Goal: Information Seeking & Learning: Learn about a topic

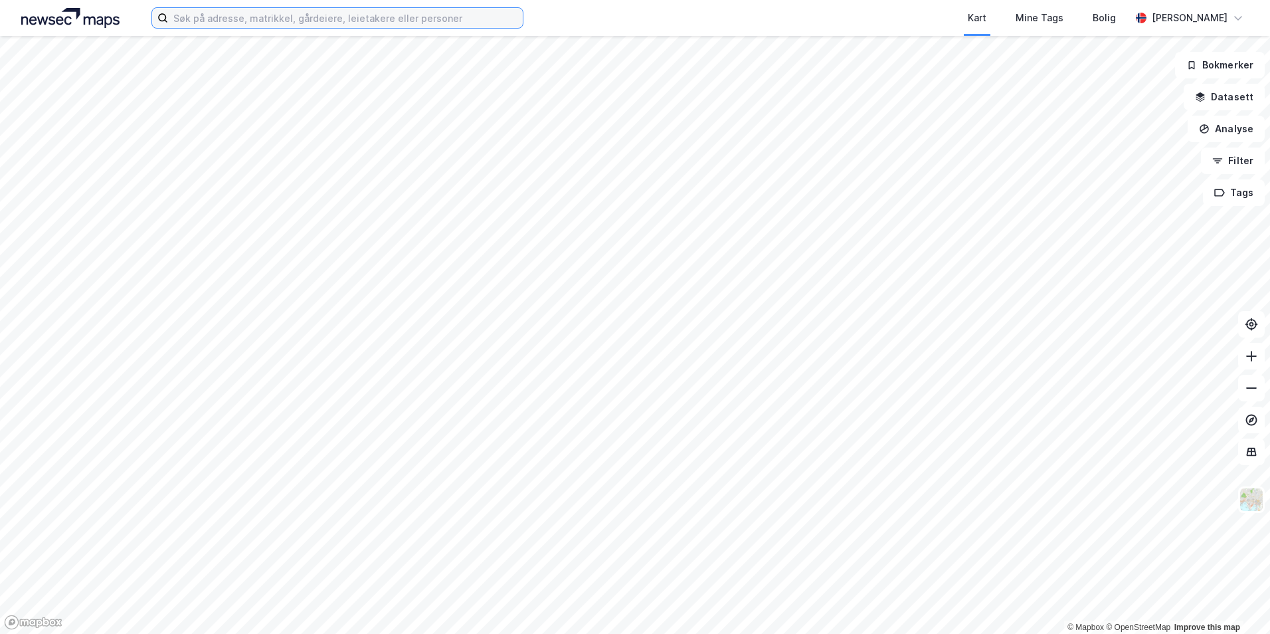
click at [239, 10] on input at bounding box center [345, 18] width 355 height 20
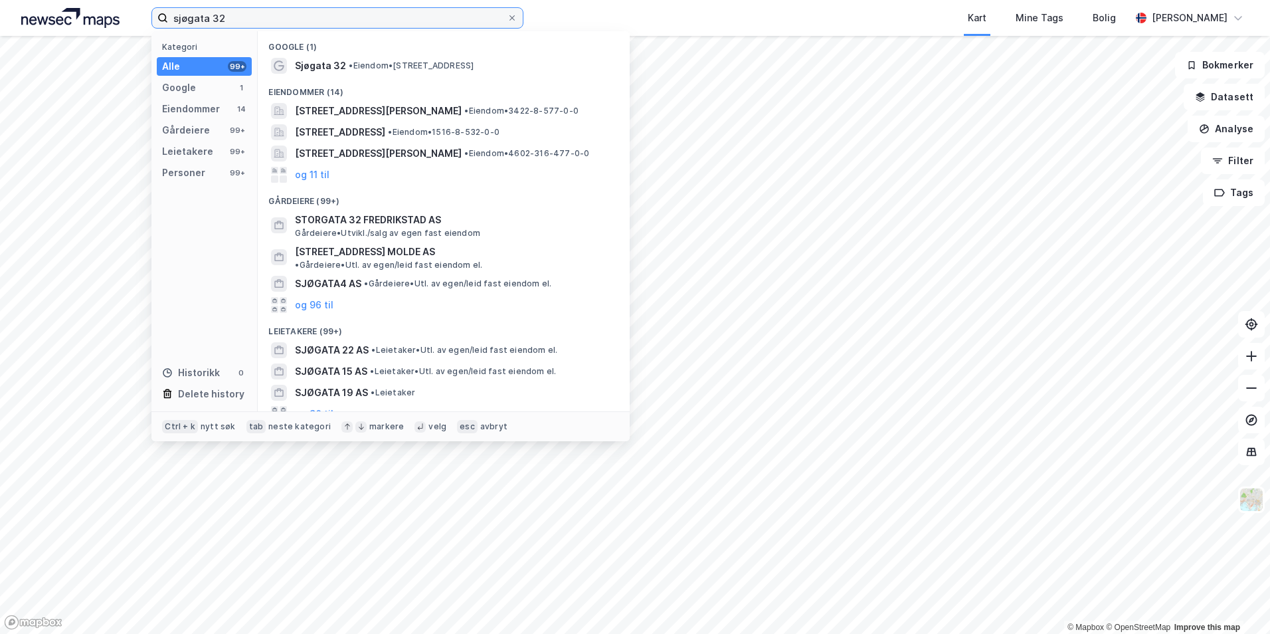
drag, startPoint x: 237, startPoint y: 23, endPoint x: 212, endPoint y: 17, distance: 25.9
click at [212, 17] on input "sjøgata 32" at bounding box center [337, 18] width 339 height 20
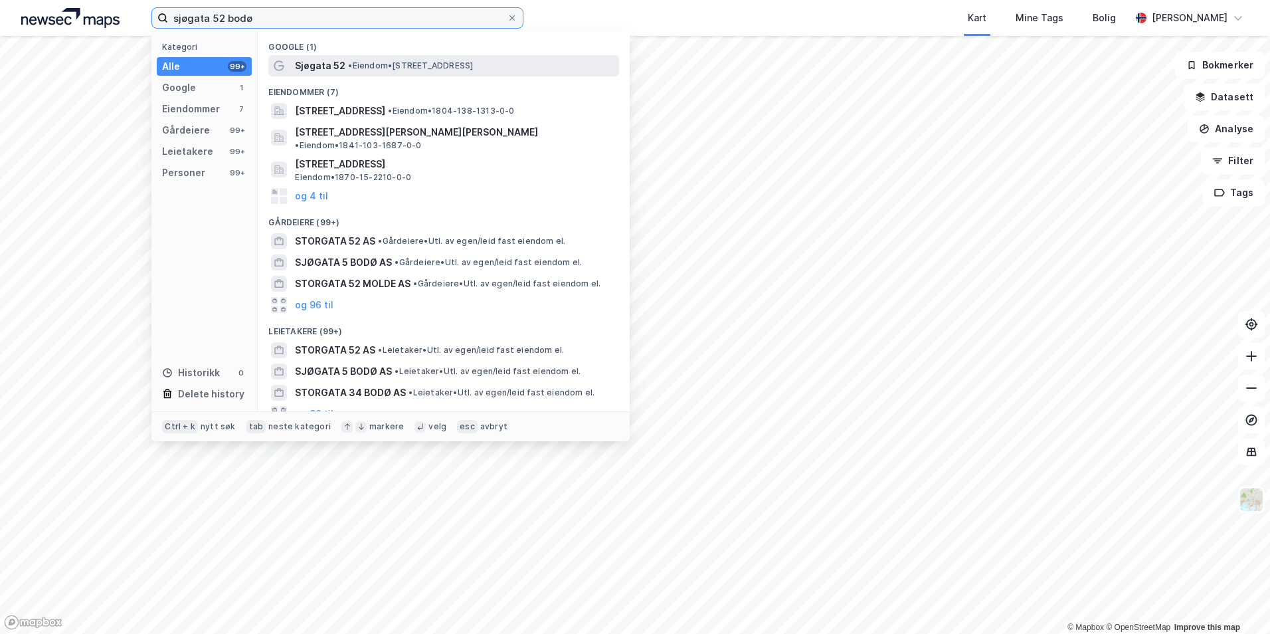
type input "sjøgata 52 bodø"
click at [350, 62] on span "•" at bounding box center [350, 65] width 4 height 10
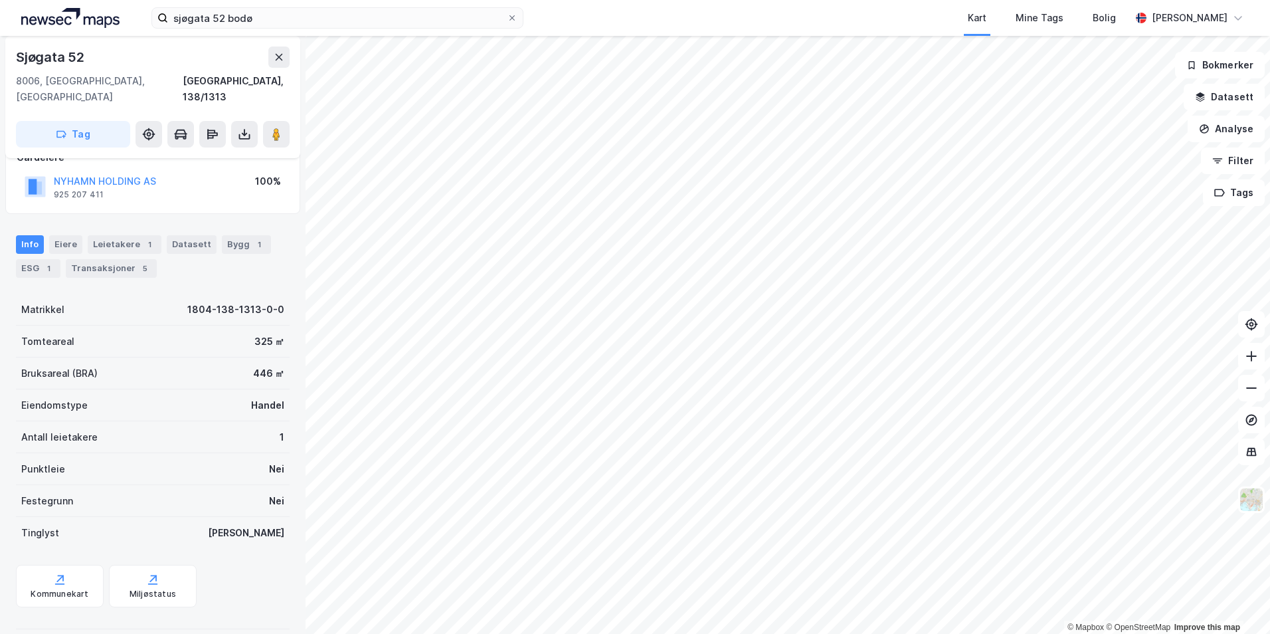
scroll to position [90, 0]
click at [233, 83] on div "[GEOGRAPHIC_DATA], 138/1313" at bounding box center [236, 89] width 107 height 32
click at [242, 91] on div "Sjøgata 52 8006, [GEOGRAPHIC_DATA], [GEOGRAPHIC_DATA][PERSON_NAME][GEOGRAPHIC_D…" at bounding box center [152, 97] width 295 height 122
click at [242, 128] on icon at bounding box center [244, 134] width 13 height 13
click at [218, 177] on div "Last ned matrikkelrapport" at bounding box center [195, 182] width 110 height 11
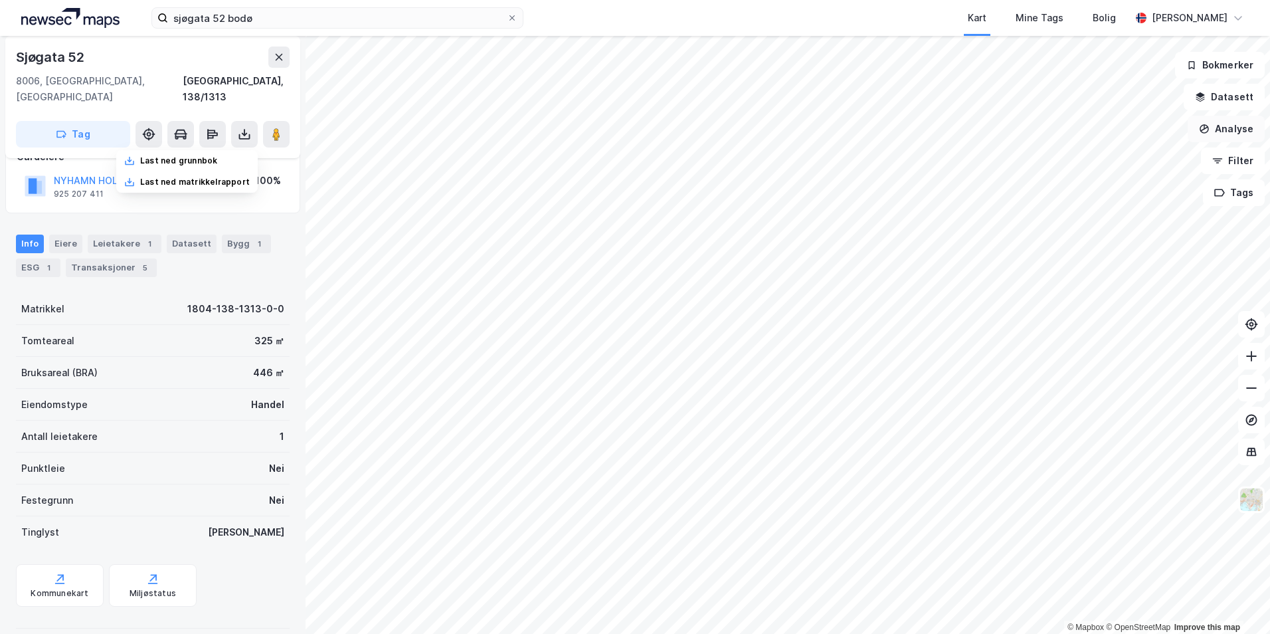
click at [1227, 126] on button "Analyse" at bounding box center [1226, 129] width 77 height 27
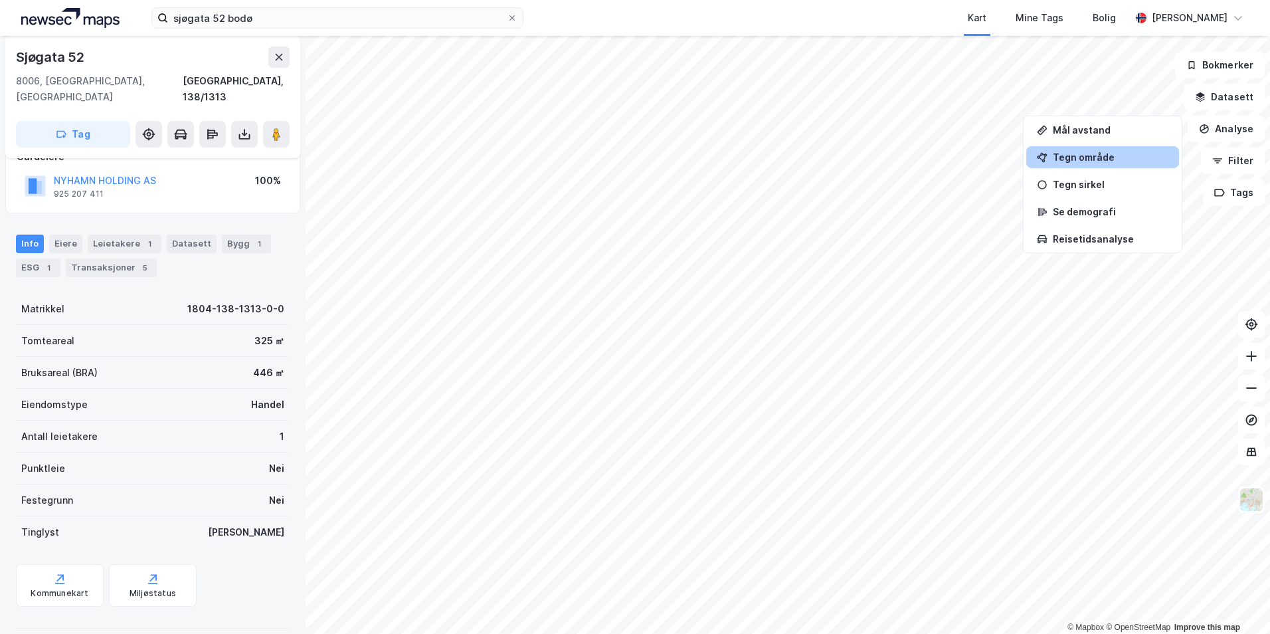
click at [1103, 160] on div "Tegn område" at bounding box center [1111, 156] width 116 height 11
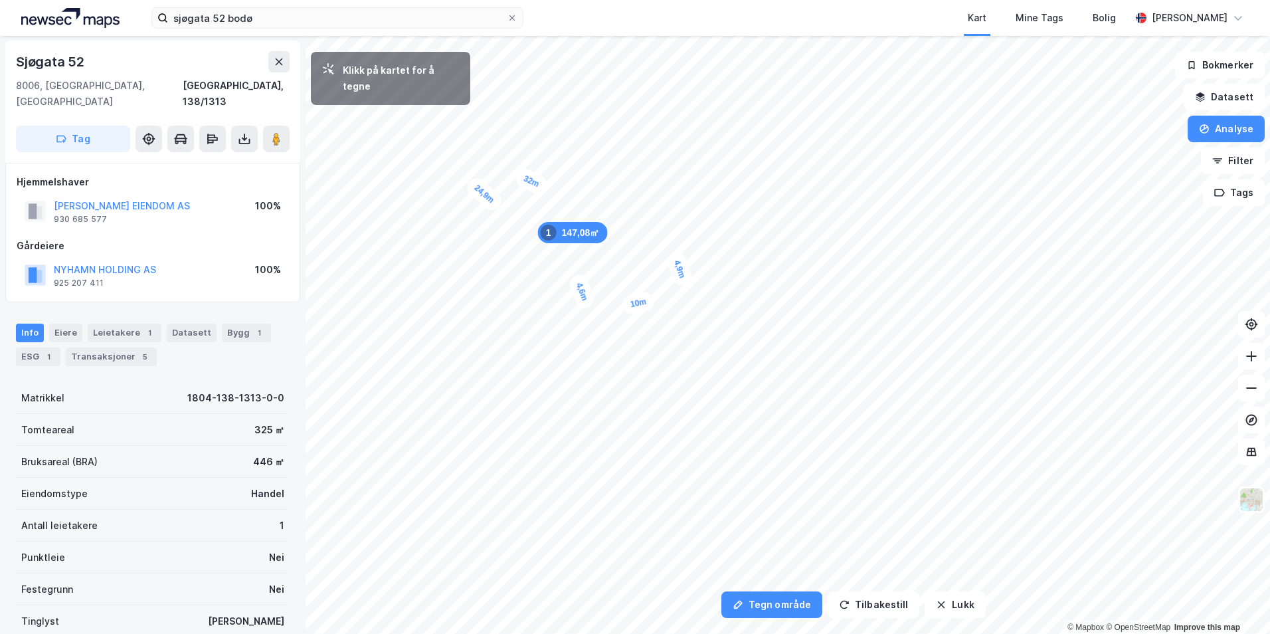
scroll to position [0, 0]
click at [1237, 96] on button "Datasett" at bounding box center [1224, 97] width 81 height 27
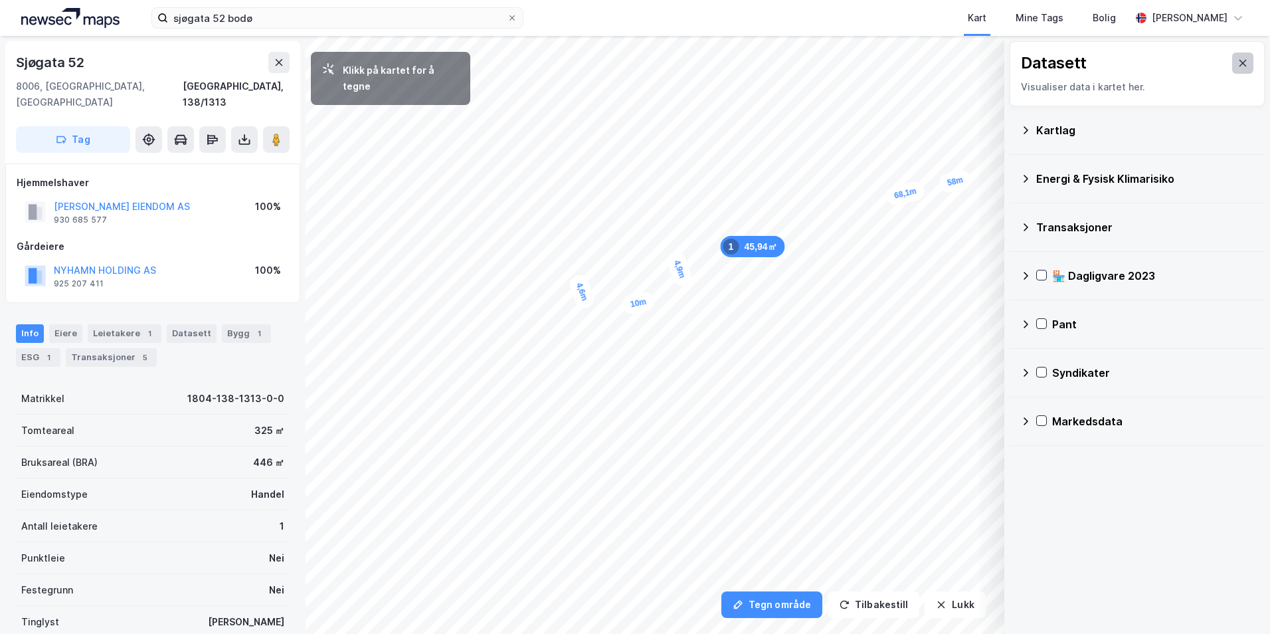
click at [1240, 62] on icon at bounding box center [1243, 63] width 7 height 7
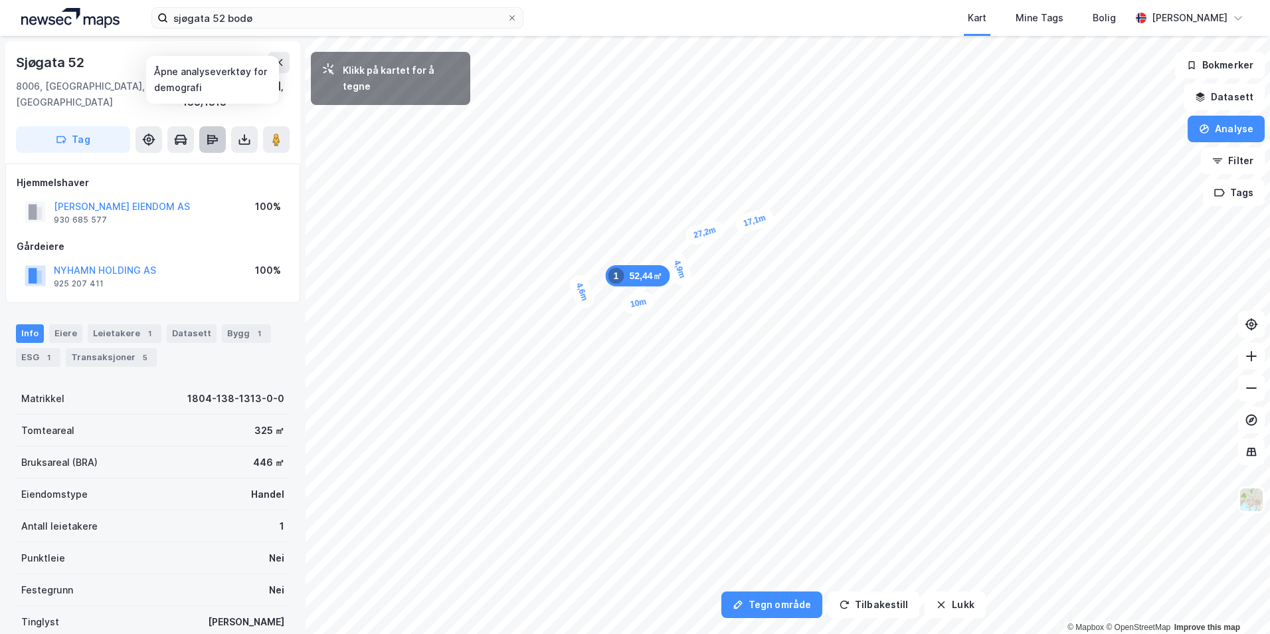
click at [210, 133] on icon at bounding box center [212, 139] width 13 height 13
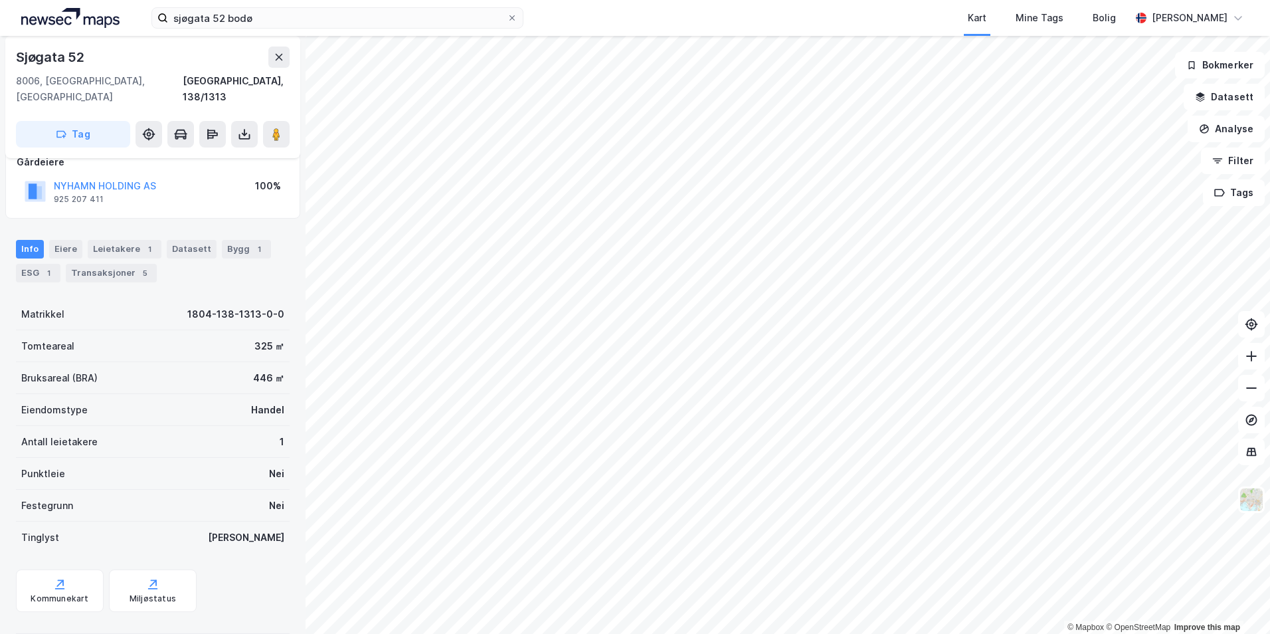
scroll to position [90, 0]
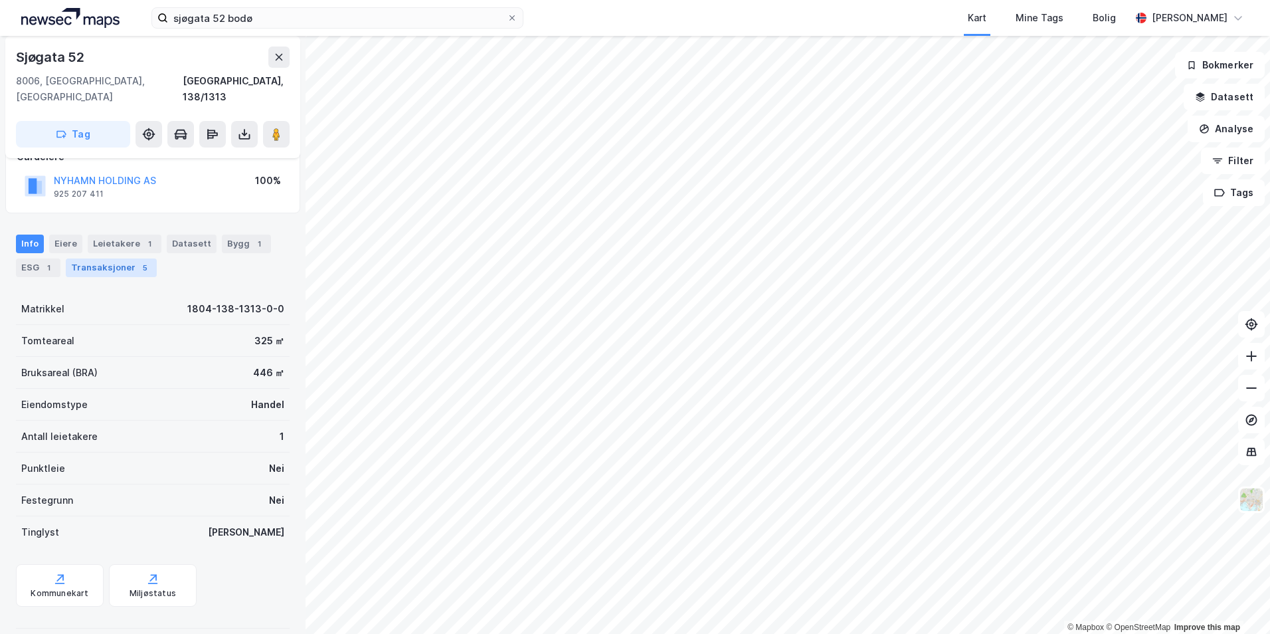
click at [107, 258] on div "Transaksjoner 5" at bounding box center [111, 267] width 91 height 19
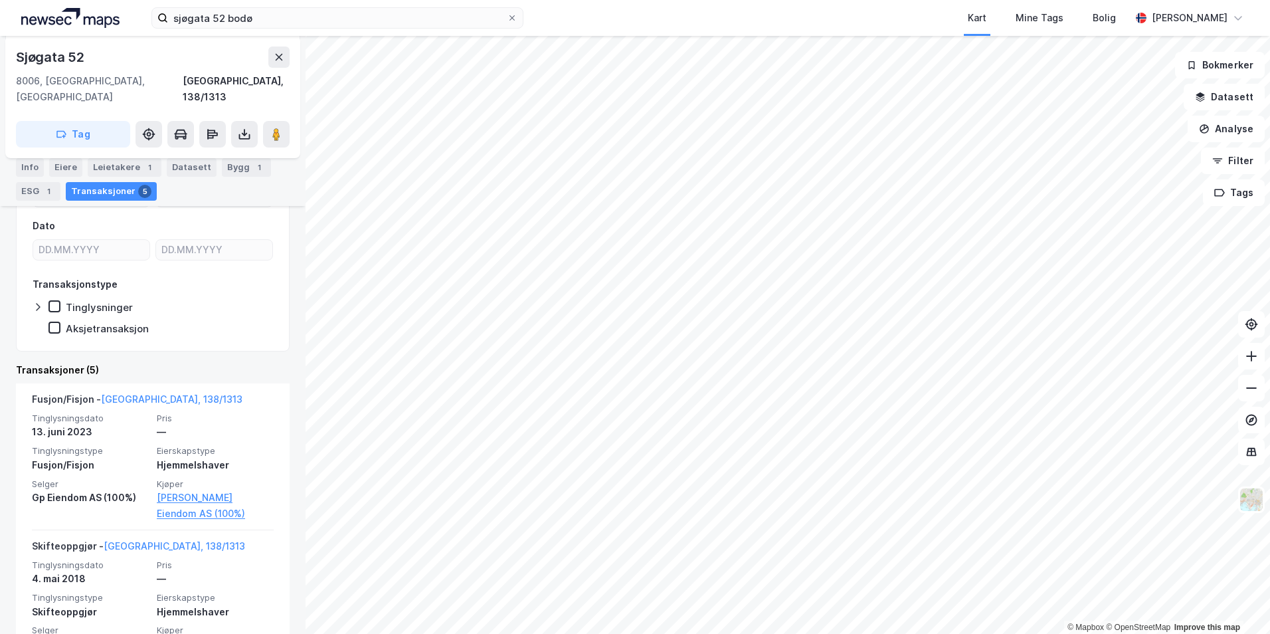
scroll to position [112, 0]
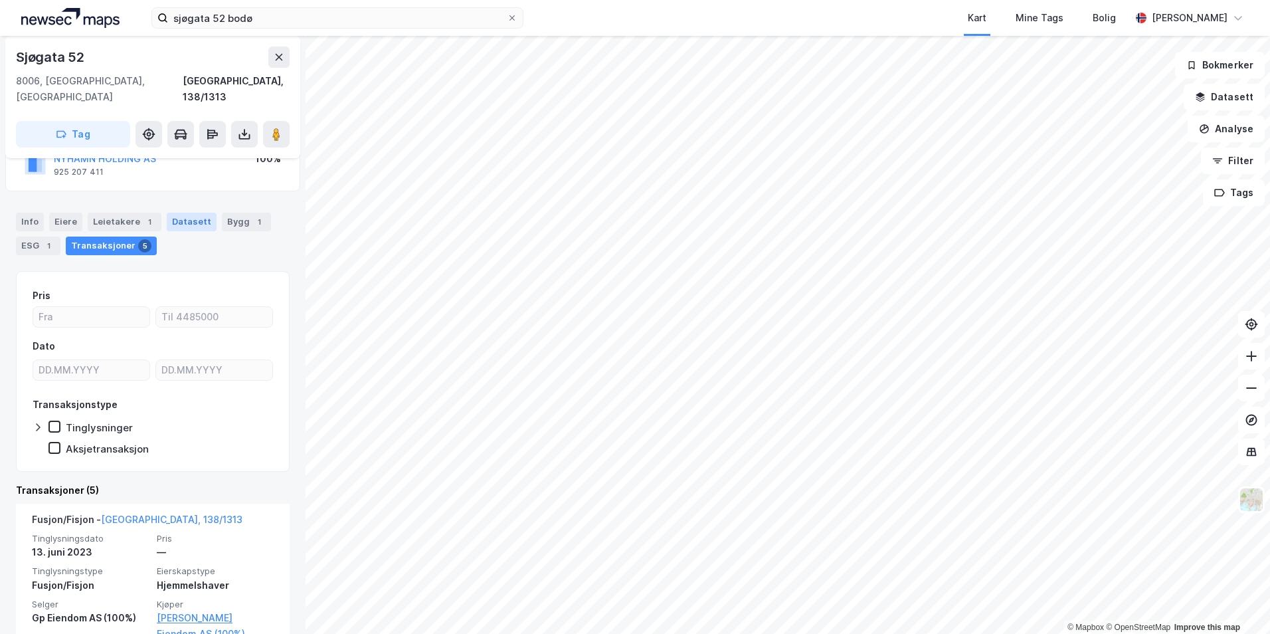
click at [198, 213] on div "Datasett" at bounding box center [192, 222] width 50 height 19
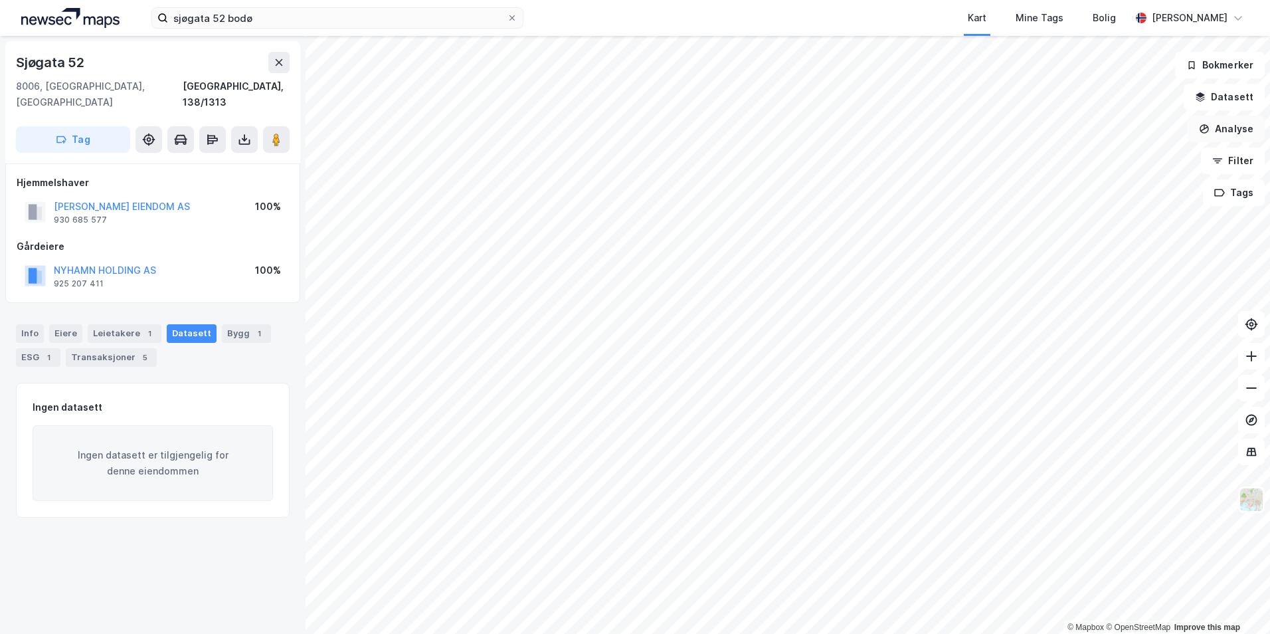
click at [1240, 121] on button "Analyse" at bounding box center [1226, 129] width 77 height 27
click at [1240, 134] on button "Analyse" at bounding box center [1226, 129] width 77 height 27
click at [1227, 96] on button "Datasett" at bounding box center [1224, 97] width 81 height 27
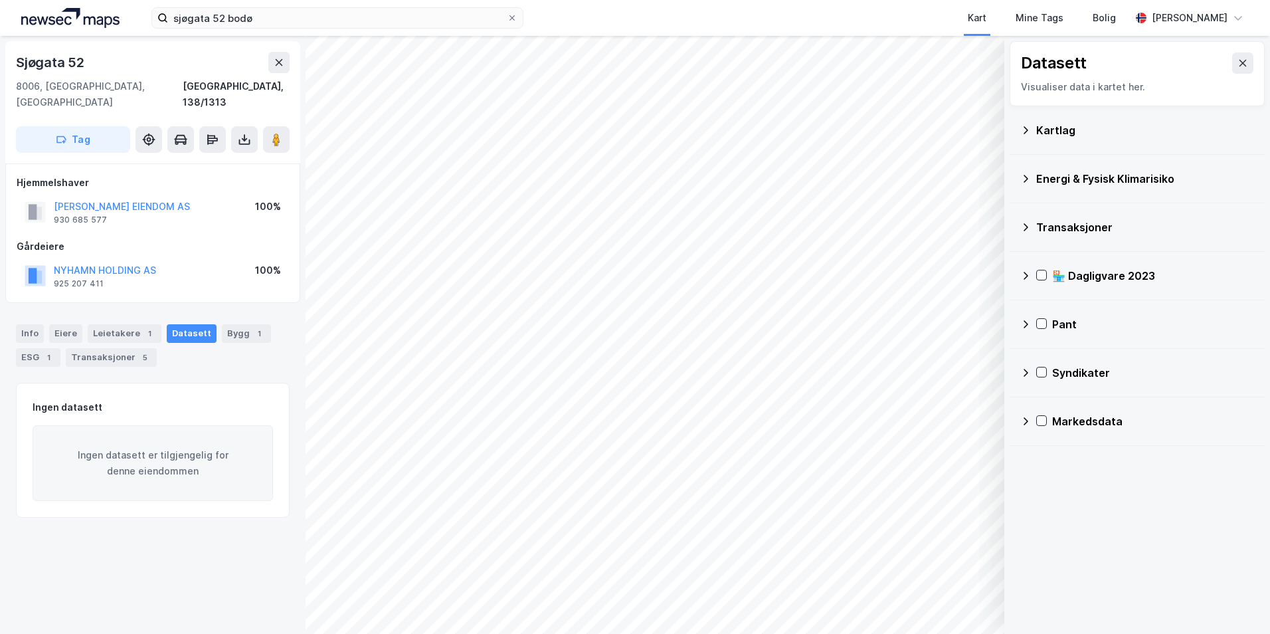
click at [1076, 132] on div "Kartlag" at bounding box center [1145, 130] width 218 height 16
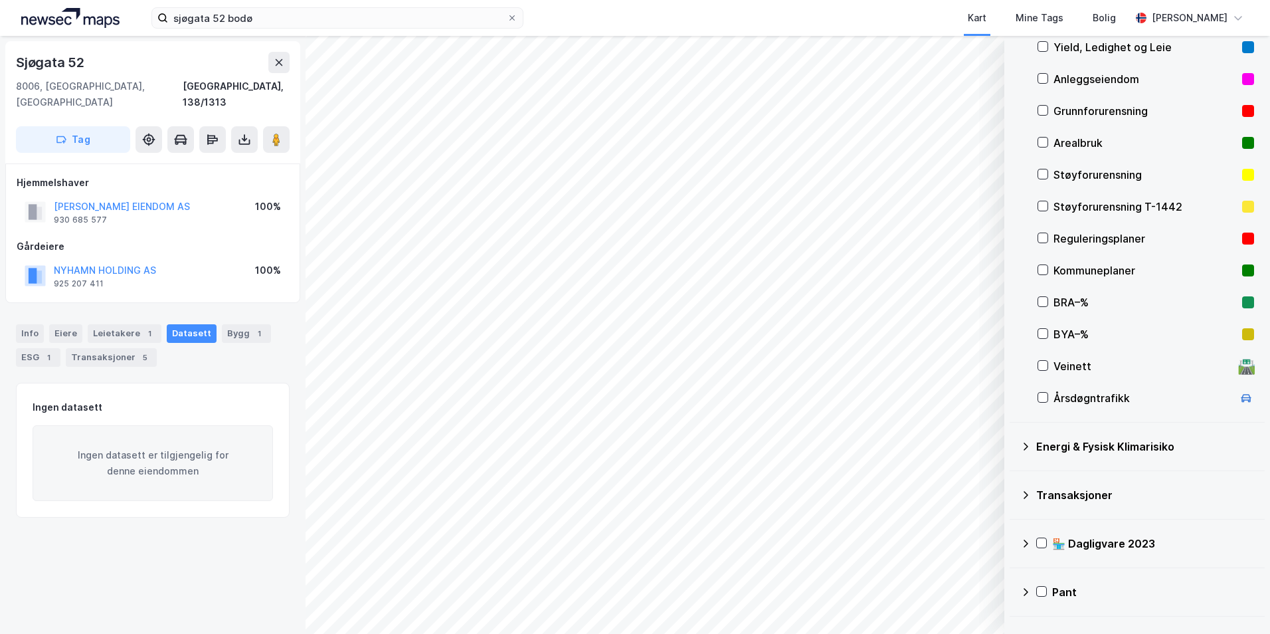
scroll to position [1, 0]
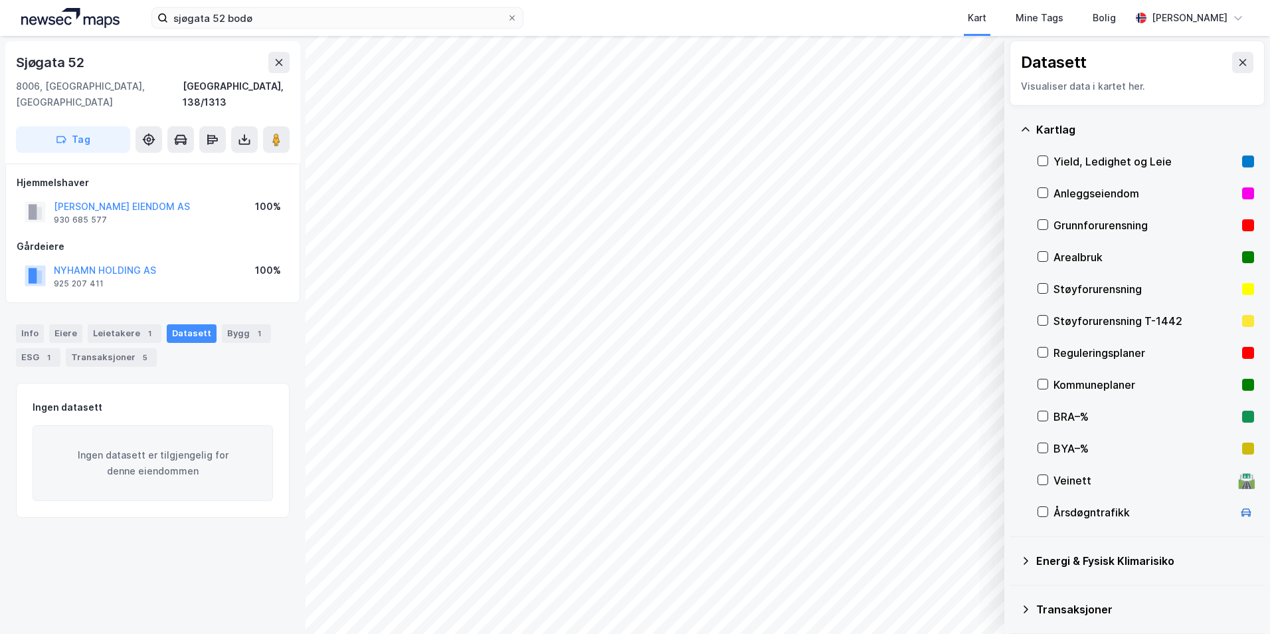
click at [1054, 353] on div "Reguleringsplaner" at bounding box center [1145, 353] width 183 height 16
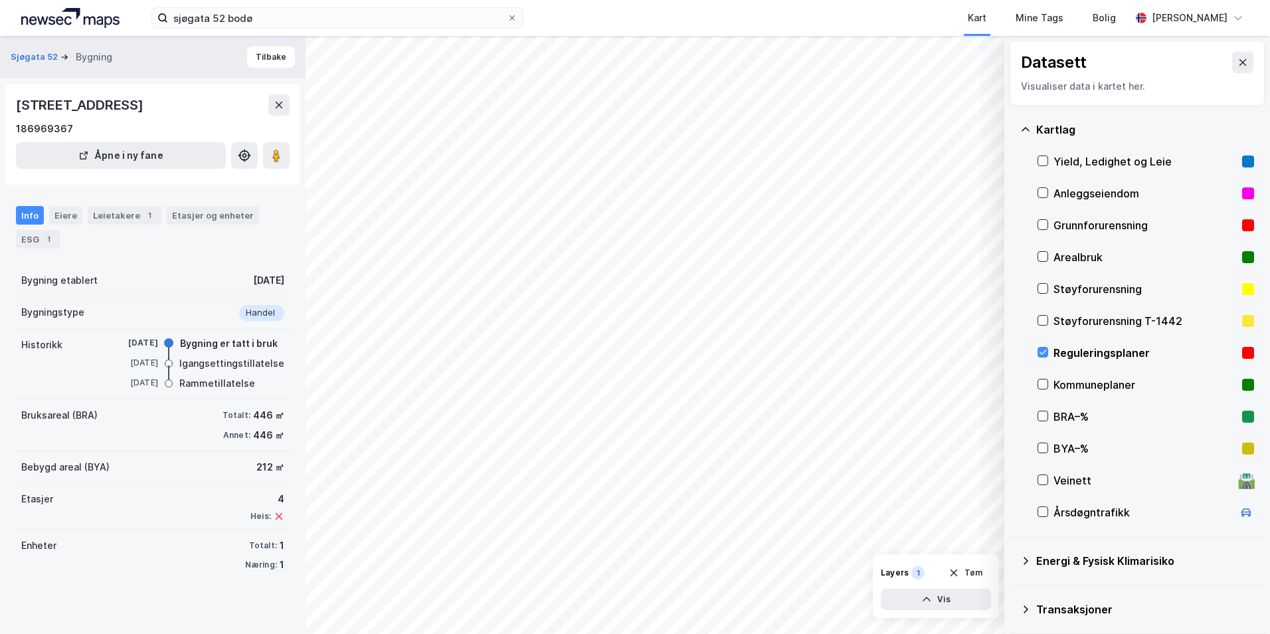
click at [1242, 349] on rect at bounding box center [1248, 353] width 12 height 12
click at [949, 605] on button "Vis" at bounding box center [936, 599] width 110 height 21
click at [878, 572] on div "Reguleringsplaner" at bounding box center [874, 575] width 75 height 11
click at [927, 570] on icon at bounding box center [930, 570] width 11 height 11
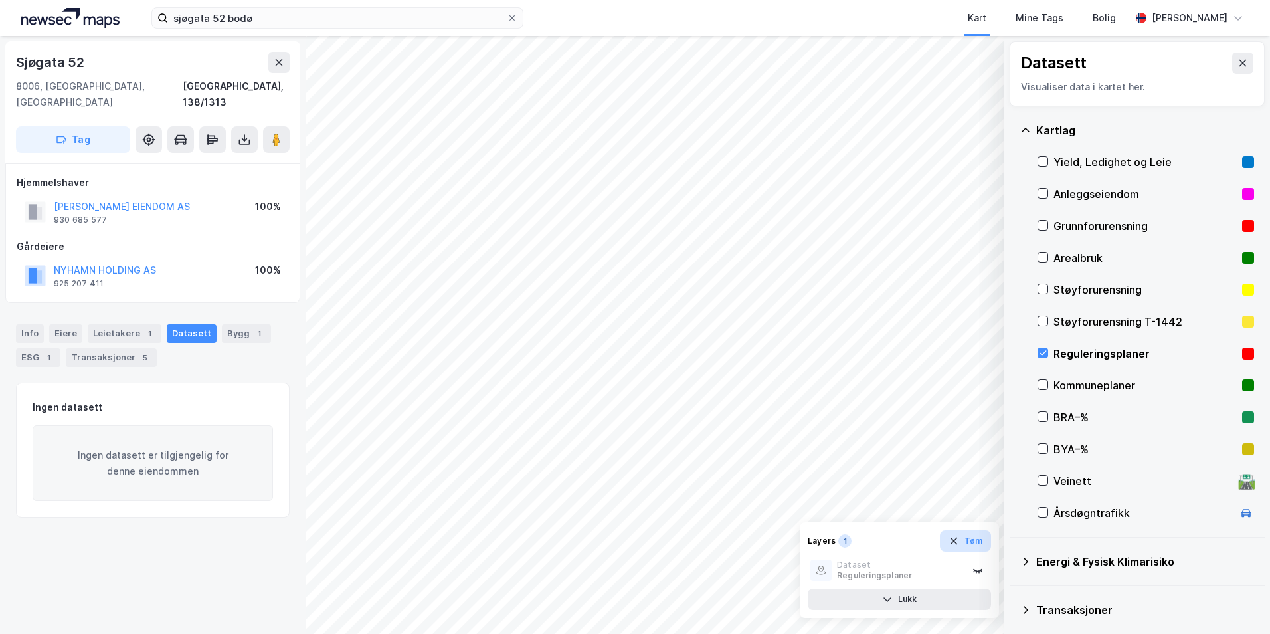
click at [971, 545] on button "Tøm" at bounding box center [965, 540] width 51 height 21
click at [1042, 353] on icon at bounding box center [1042, 352] width 9 height 9
click at [918, 597] on button "Vis" at bounding box center [936, 599] width 110 height 21
click at [927, 568] on icon at bounding box center [929, 570] width 9 height 6
click at [927, 568] on icon at bounding box center [930, 570] width 11 height 11
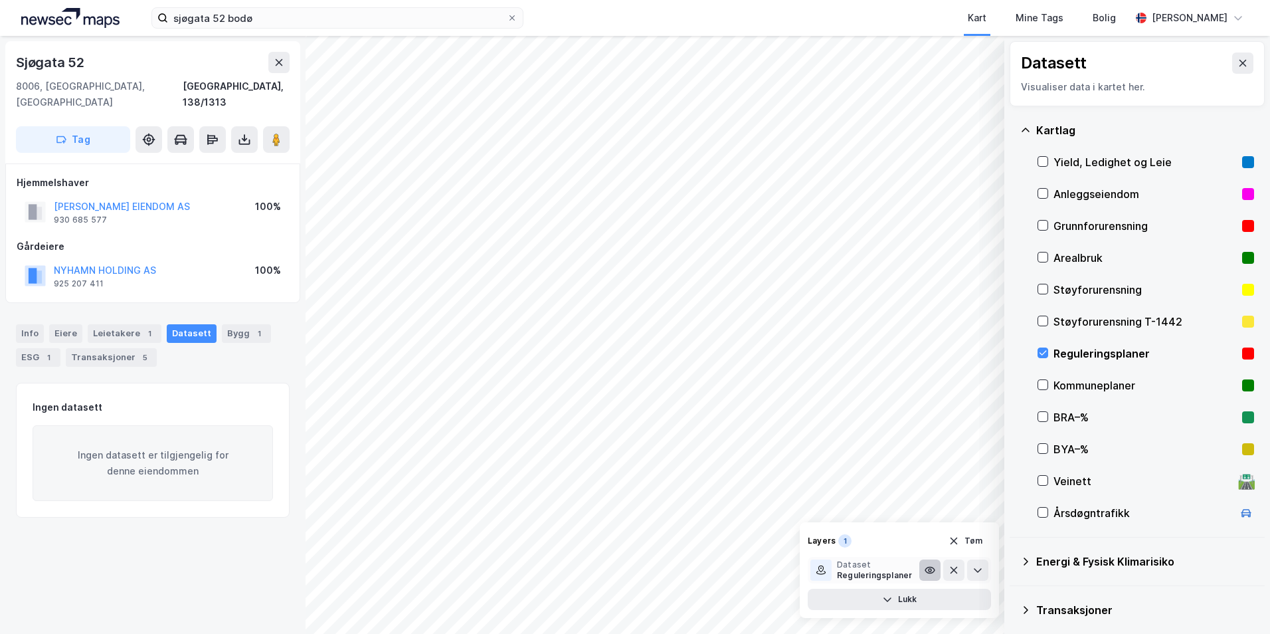
click at [890, 570] on div "Reguleringsplaner" at bounding box center [874, 575] width 75 height 11
click at [852, 567] on div "Dataset" at bounding box center [874, 564] width 75 height 11
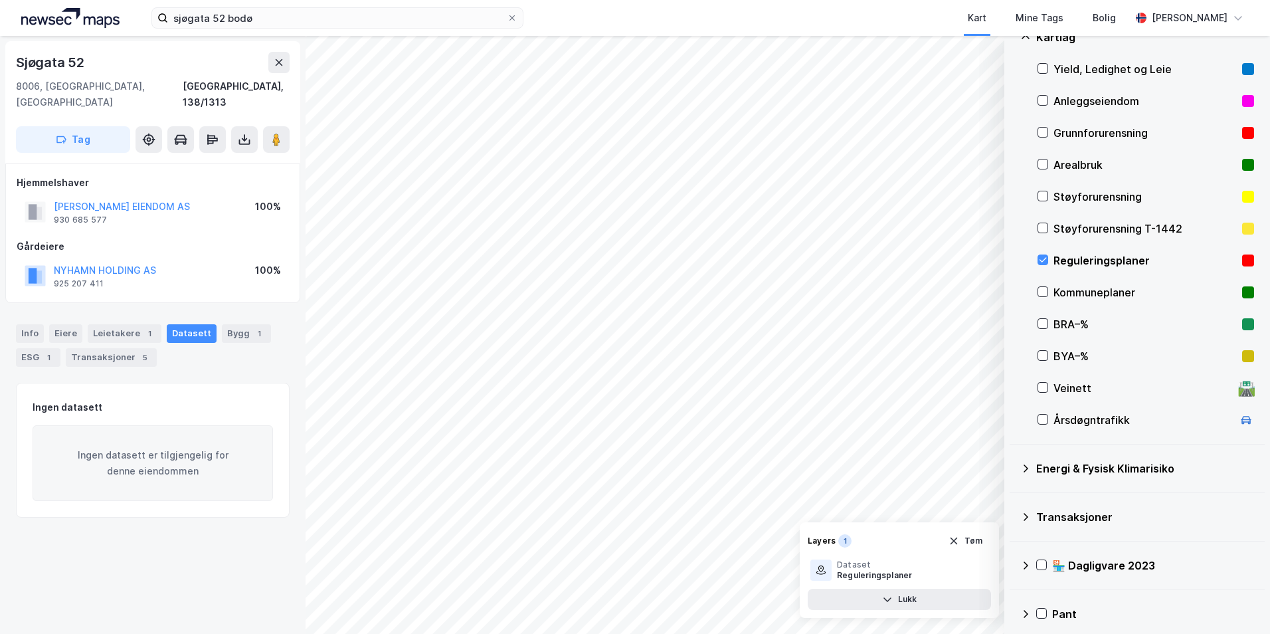
scroll to position [200, 0]
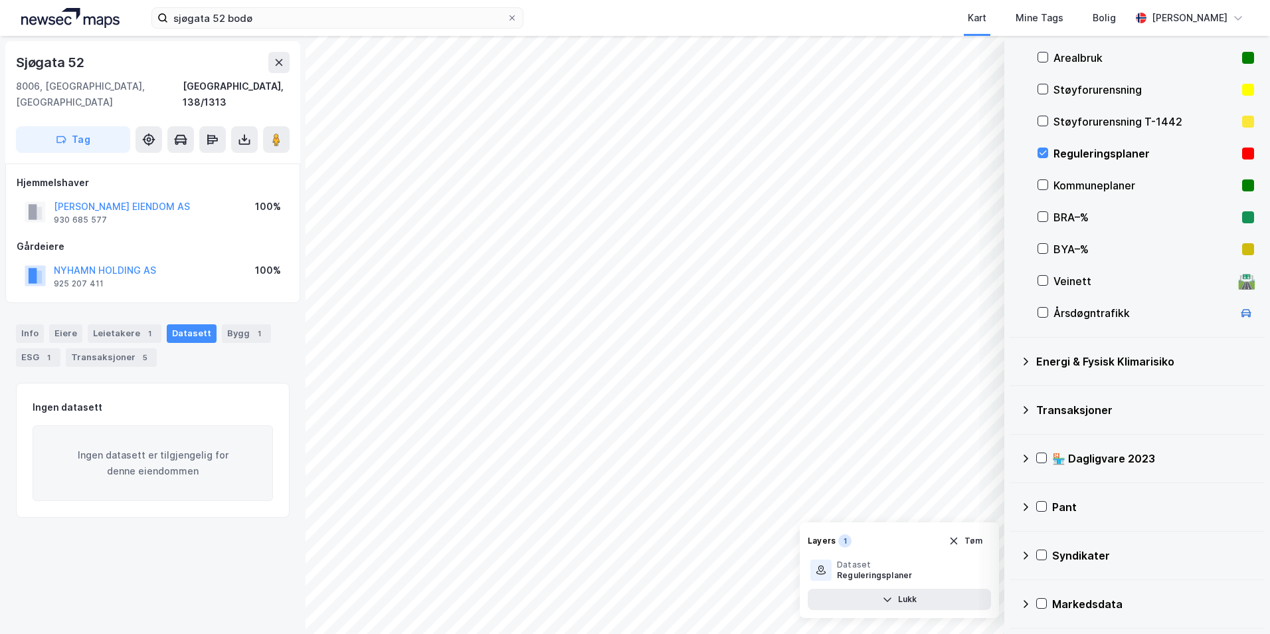
click at [1064, 409] on div "Transaksjoner" at bounding box center [1145, 410] width 218 height 16
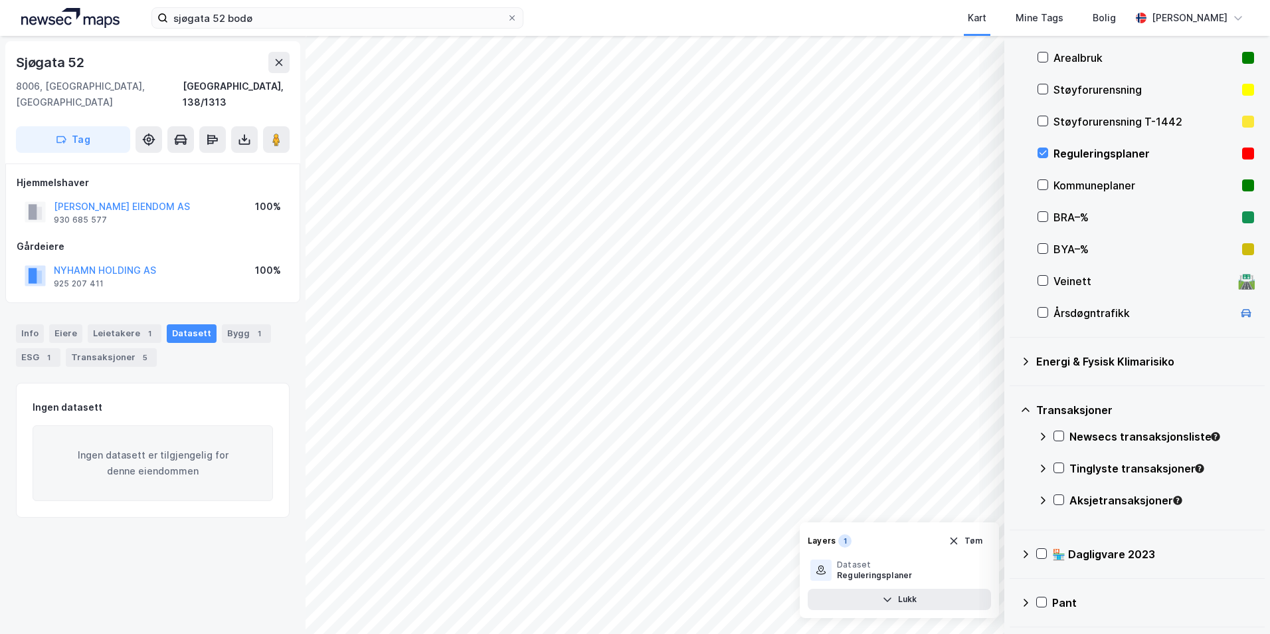
click at [1066, 434] on div "Newsecs transaksjonsliste" at bounding box center [1146, 442] width 217 height 32
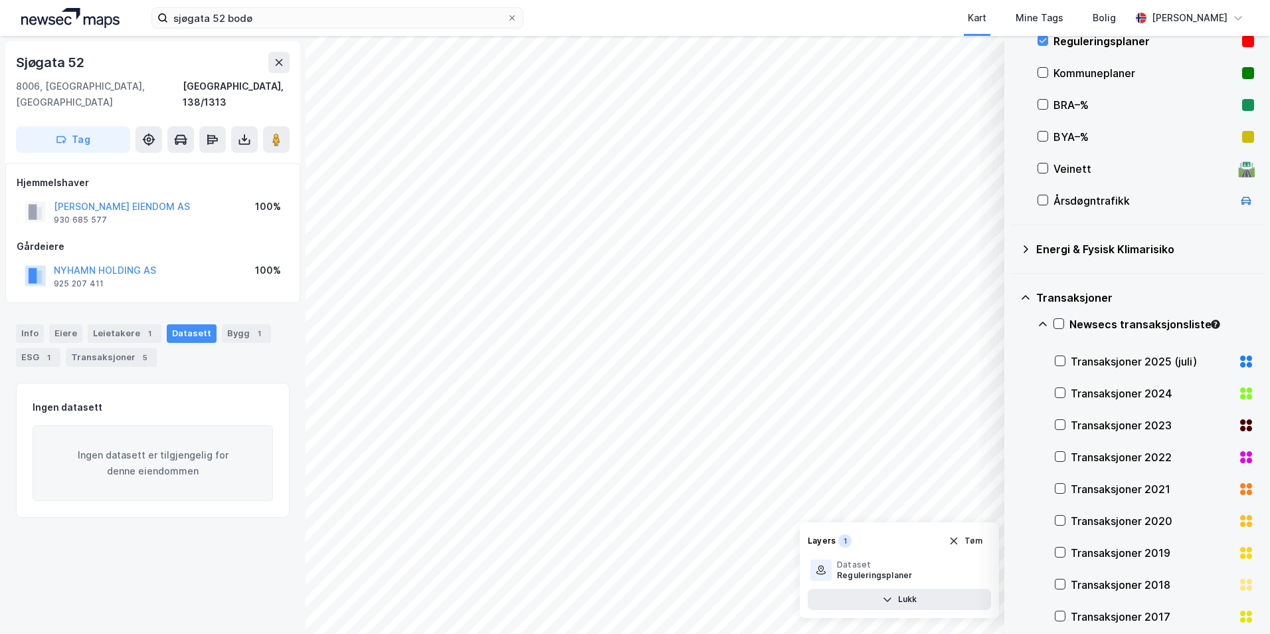
scroll to position [333, 0]
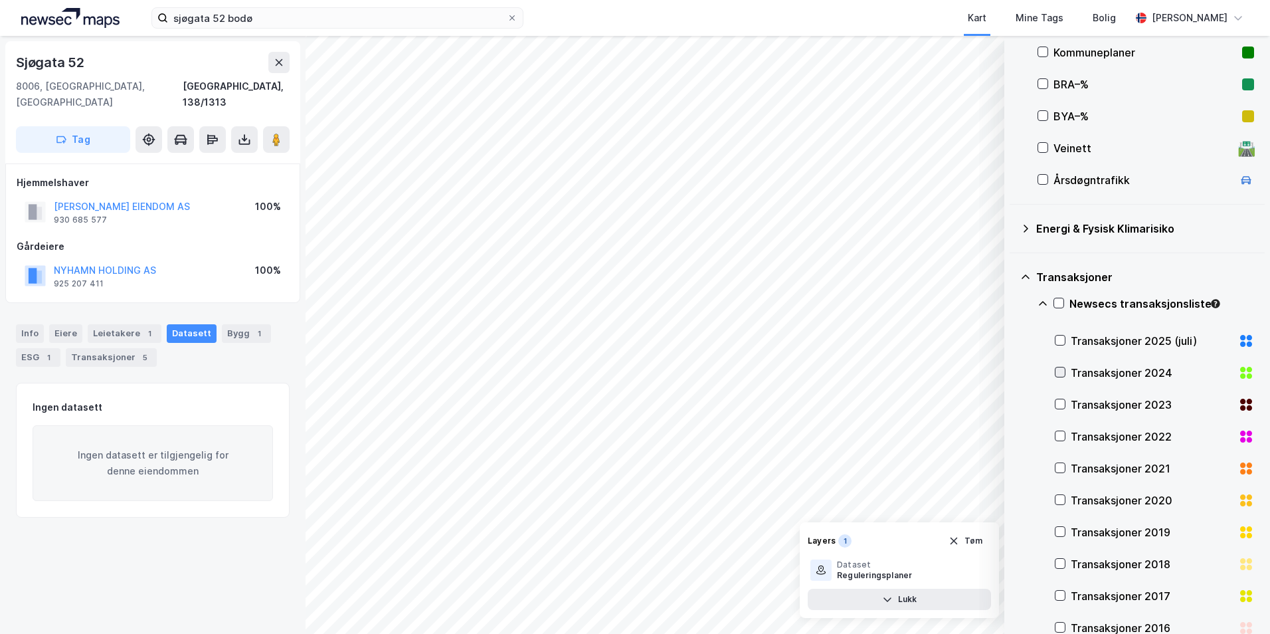
click at [1063, 371] on icon at bounding box center [1060, 372] width 7 height 5
click at [1062, 402] on icon at bounding box center [1060, 403] width 9 height 9
click at [1059, 442] on div "Transaksjoner 2022" at bounding box center [1154, 437] width 199 height 32
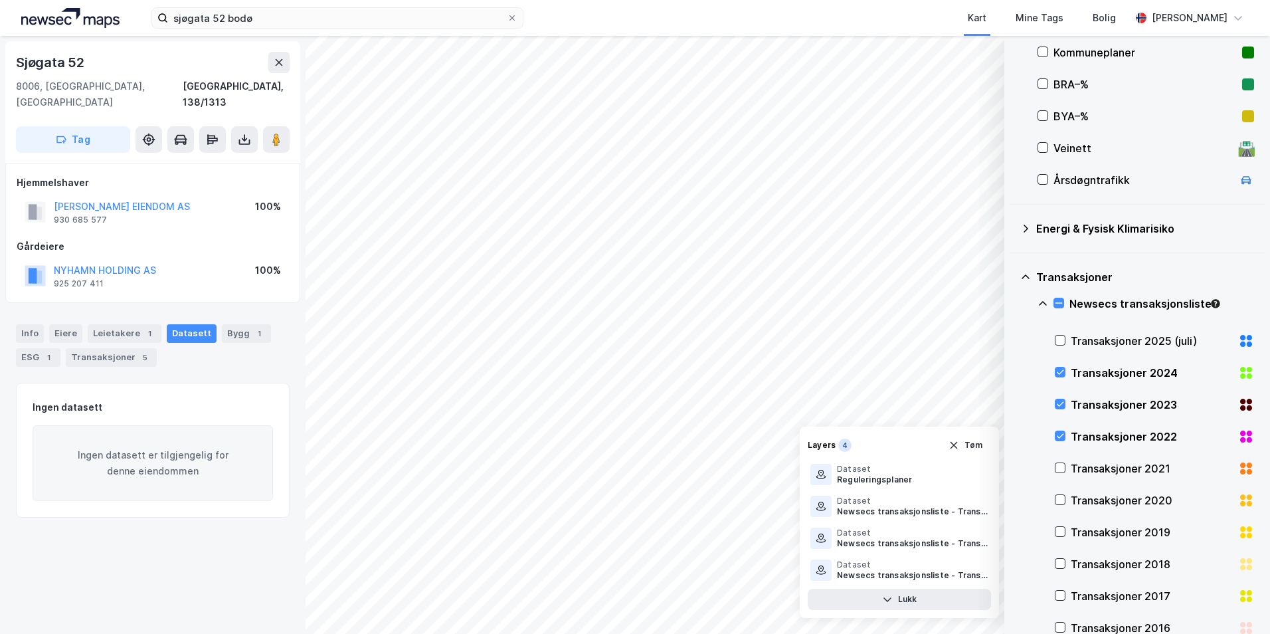
click at [1060, 484] on div "Transaksjoner 2020" at bounding box center [1154, 500] width 199 height 32
click at [1060, 466] on icon at bounding box center [1060, 467] width 9 height 9
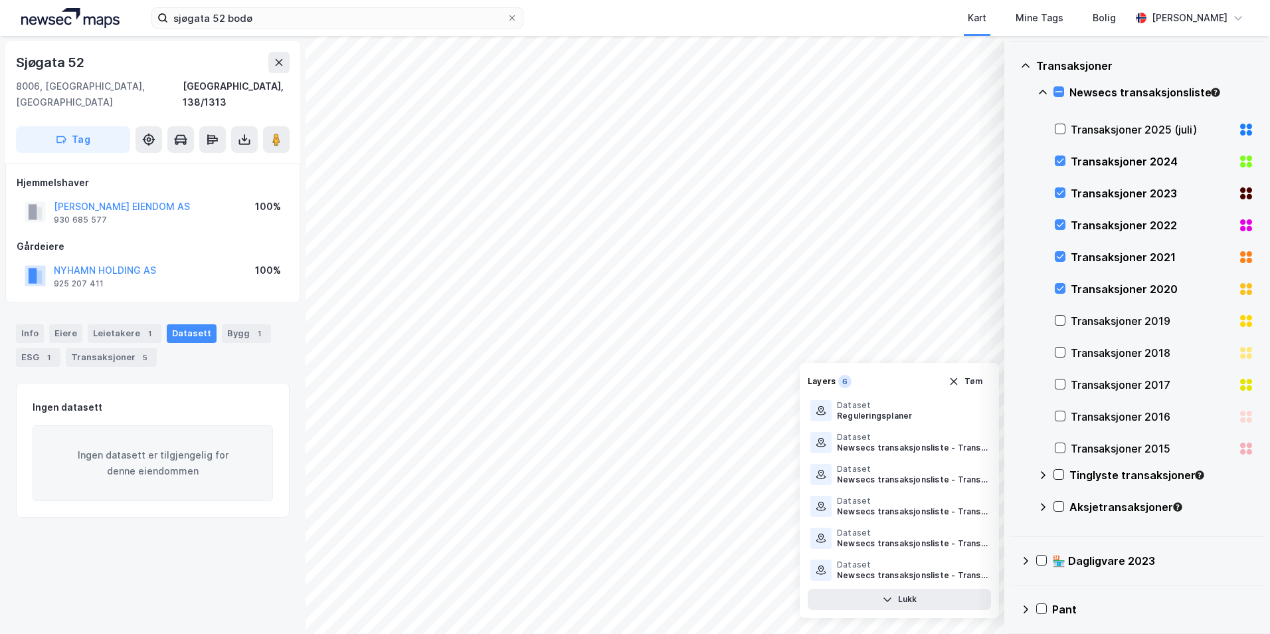
scroll to position [646, 0]
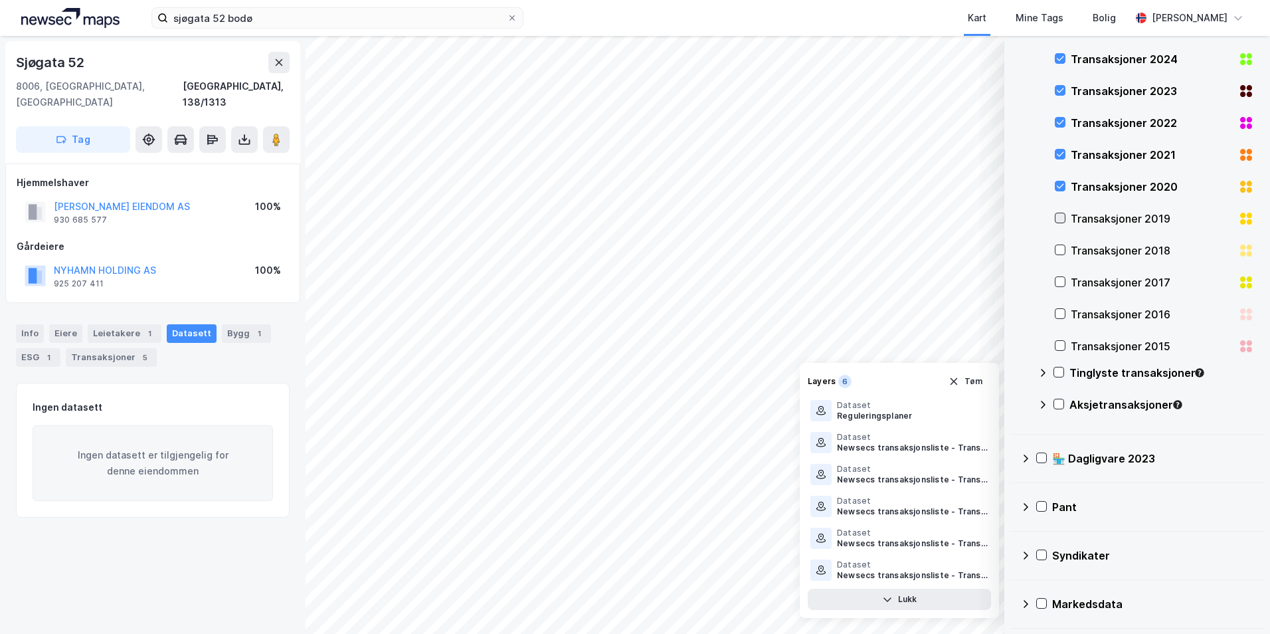
click at [1063, 216] on icon at bounding box center [1060, 217] width 9 height 9
click at [950, 347] on icon "button" at bounding box center [954, 349] width 11 height 11
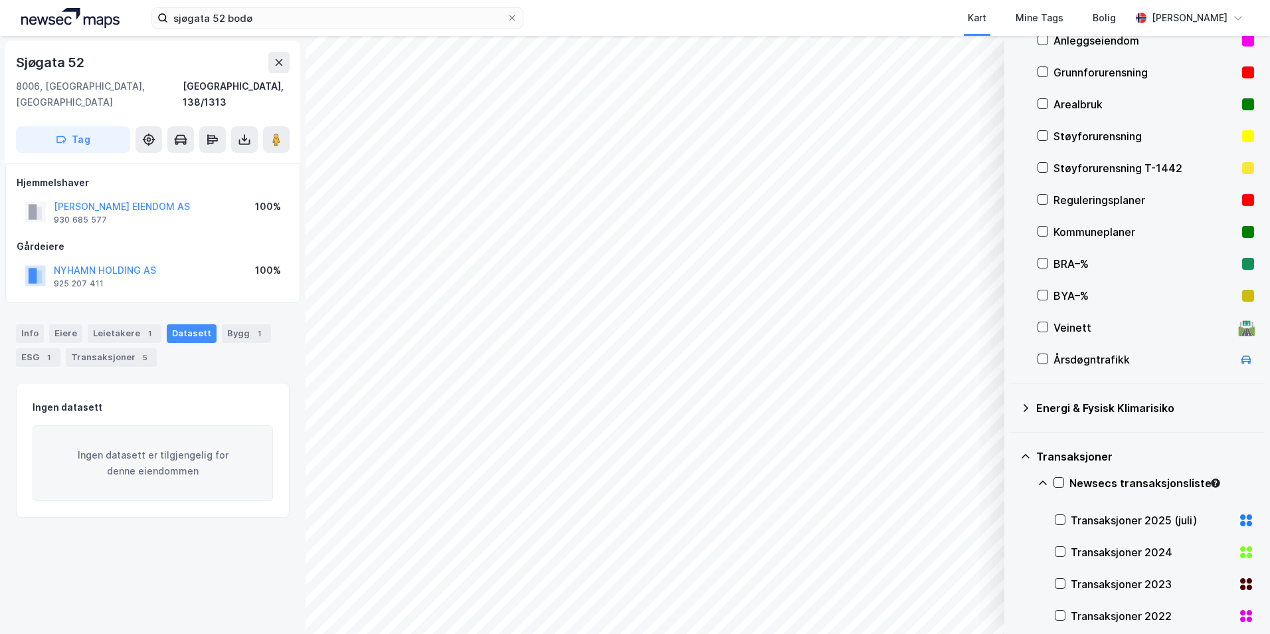
scroll to position [0, 0]
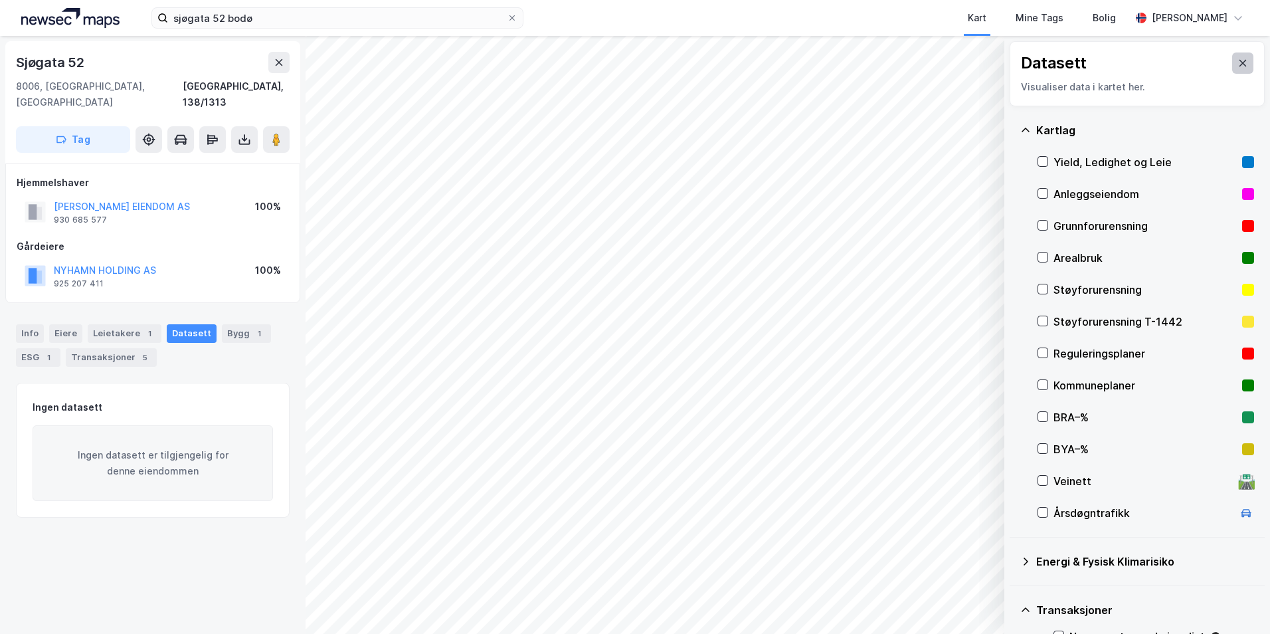
click at [1240, 63] on icon at bounding box center [1243, 63] width 7 height 7
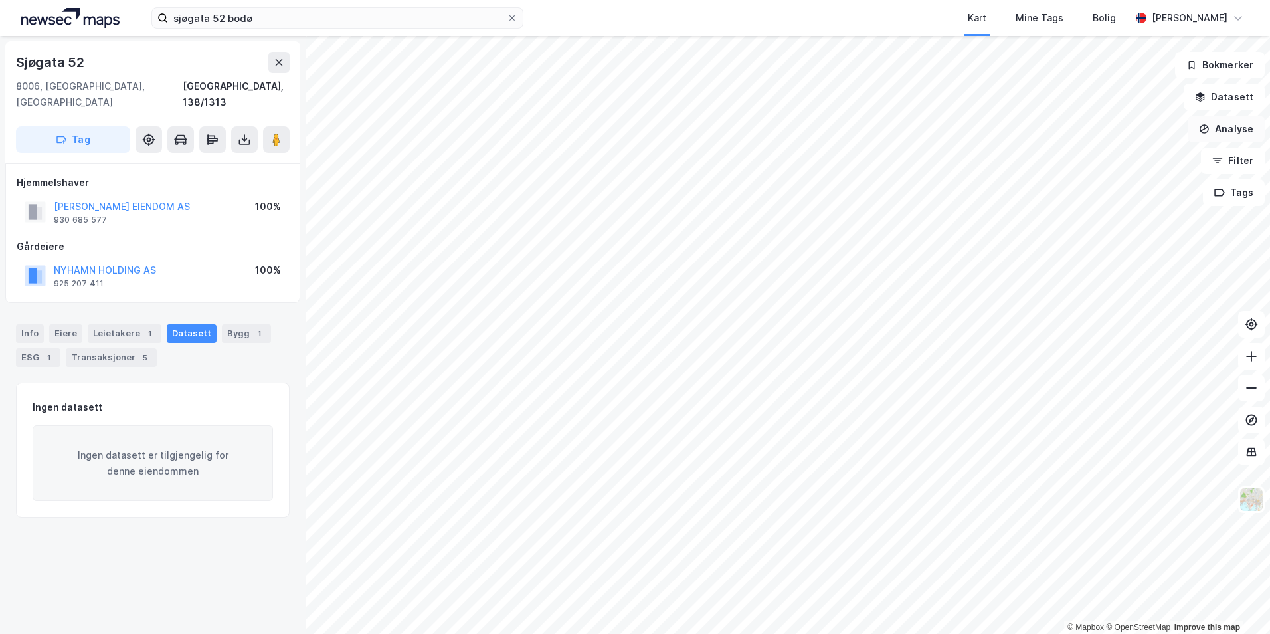
click at [1223, 127] on button "Analyse" at bounding box center [1226, 129] width 77 height 27
click at [1219, 71] on button "Bokmerker" at bounding box center [1220, 65] width 90 height 27
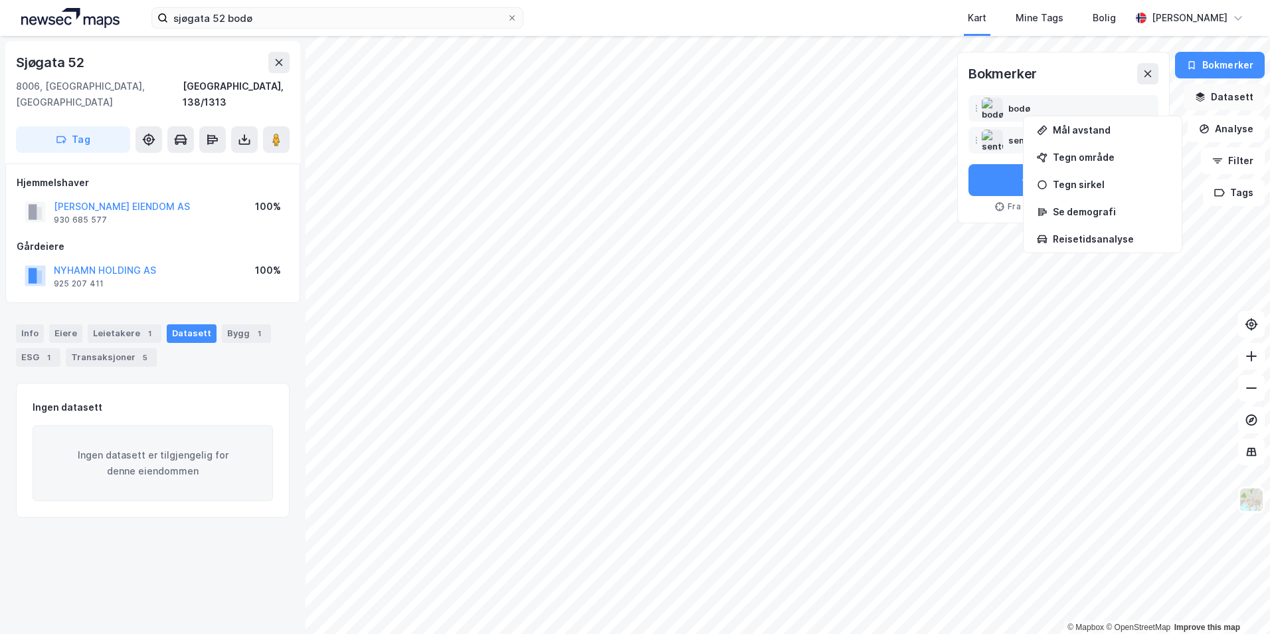
click at [1223, 89] on button "Datasett" at bounding box center [1224, 97] width 81 height 27
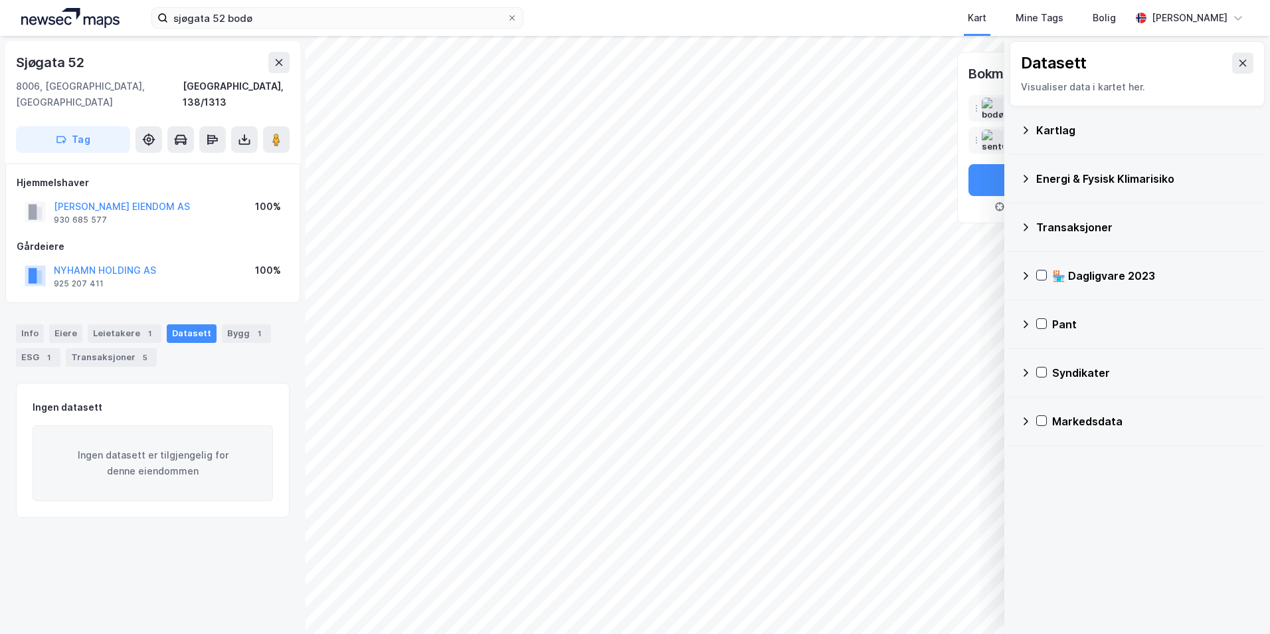
click at [1027, 142] on div "Kartlag" at bounding box center [1137, 130] width 234 height 32
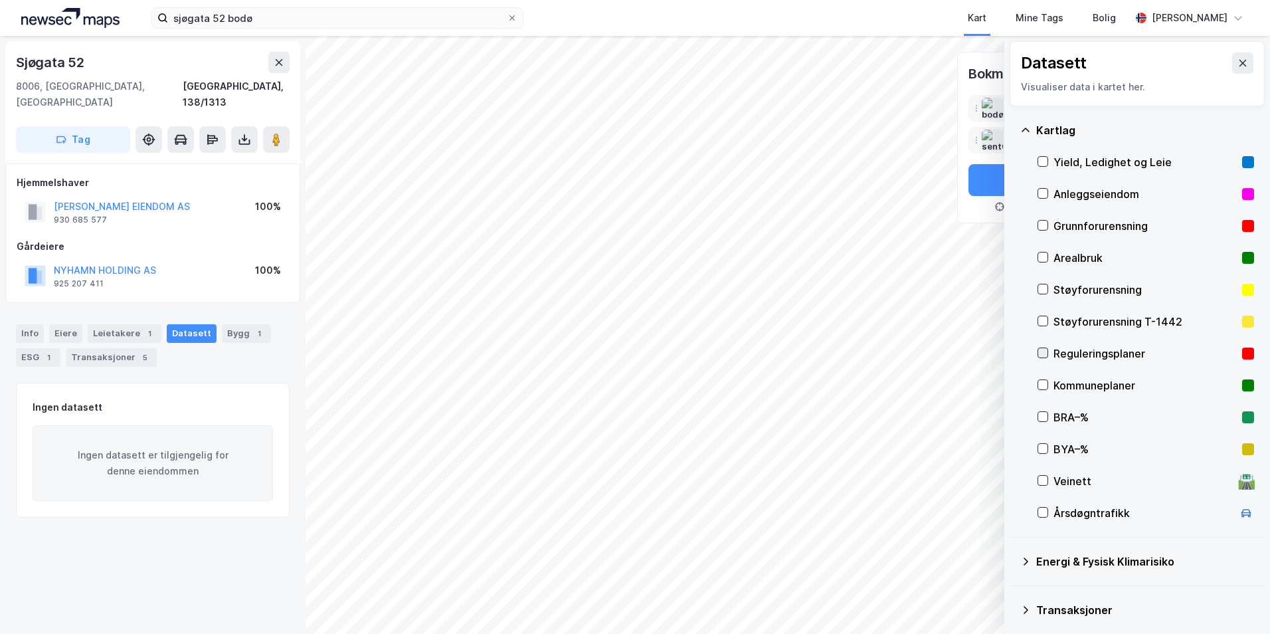
click at [1040, 348] on icon at bounding box center [1042, 352] width 9 height 9
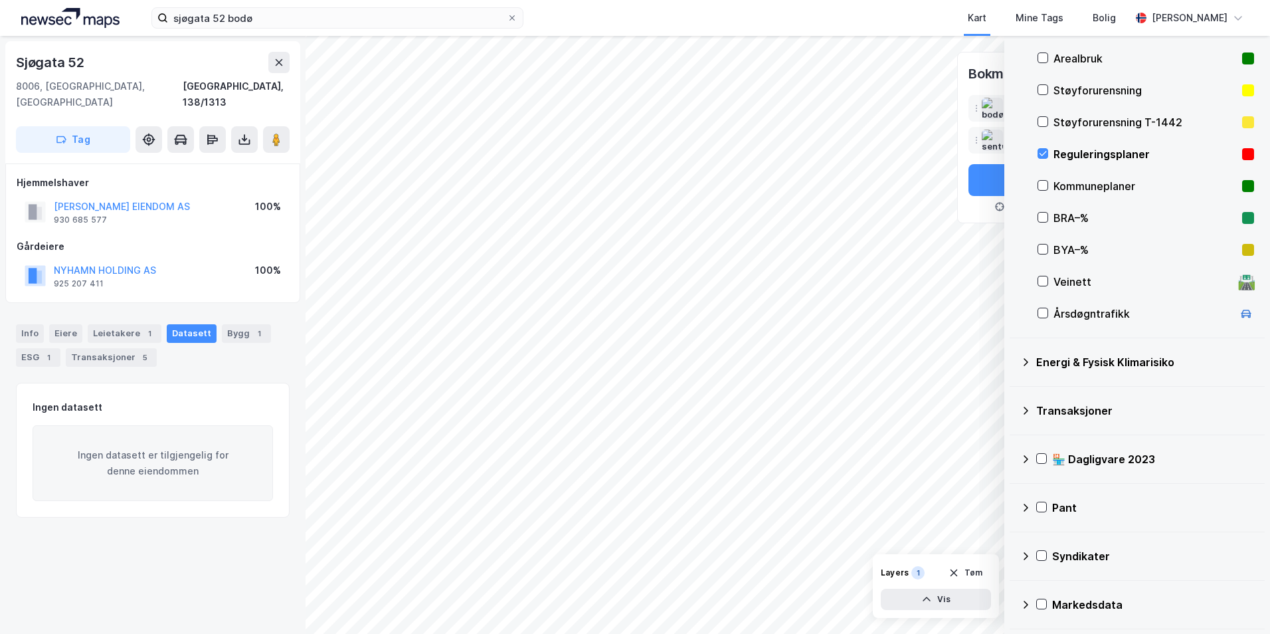
scroll to position [200, 0]
click at [35, 324] on div "Info" at bounding box center [30, 333] width 28 height 19
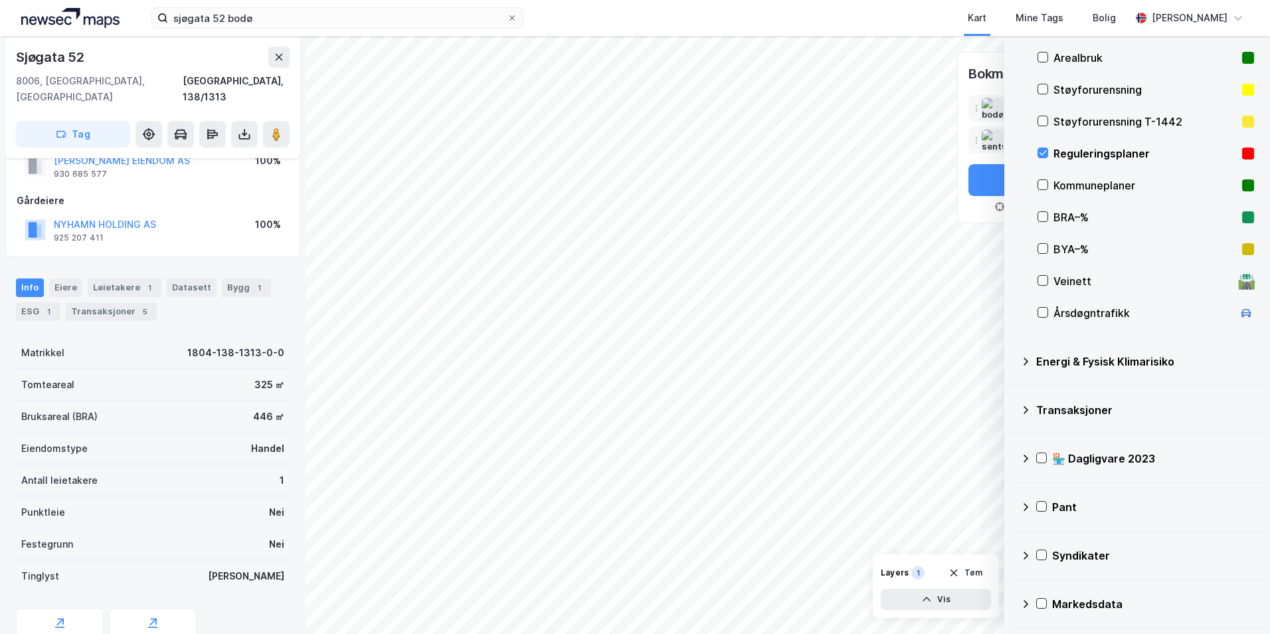
scroll to position [90, 0]
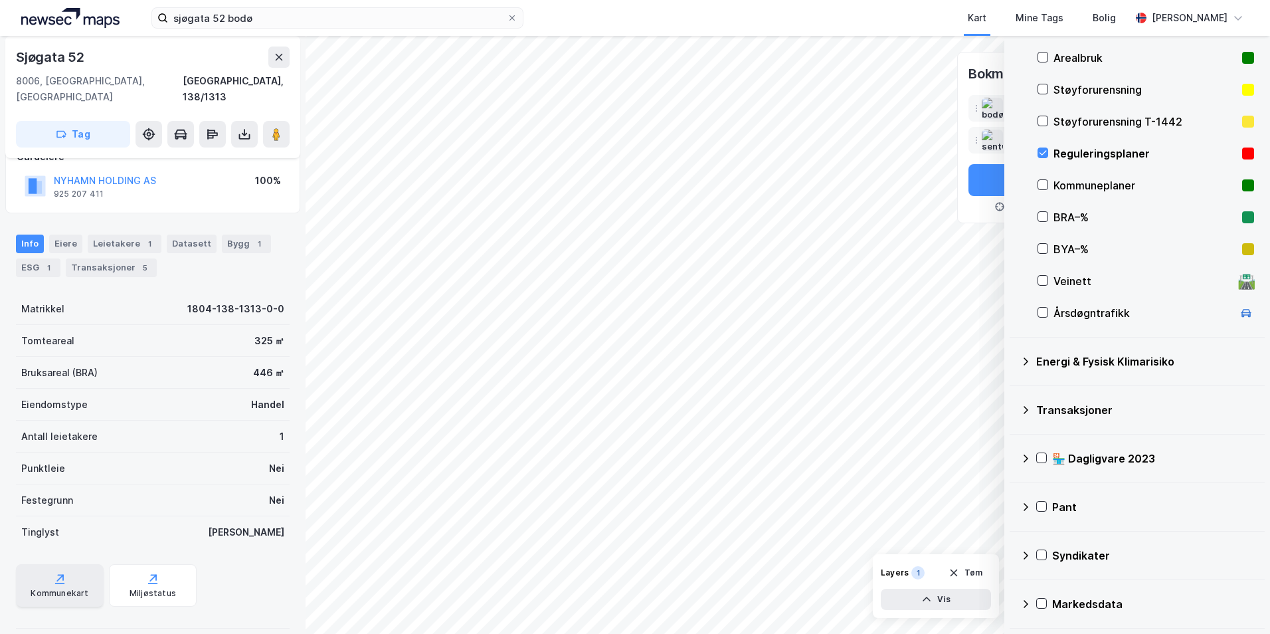
click at [44, 588] on div "Kommunekart" at bounding box center [60, 593] width 58 height 11
